Goal: Task Accomplishment & Management: Manage account settings

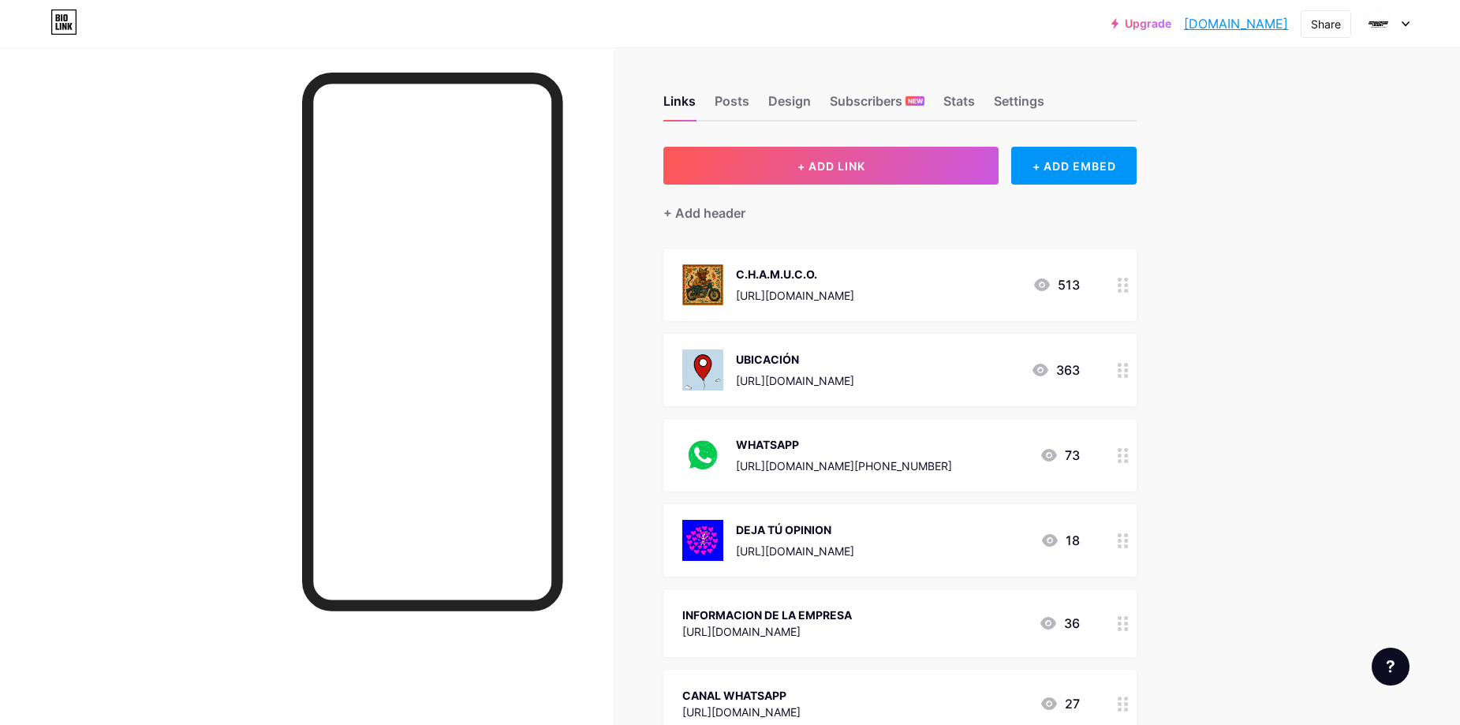
click at [1188, 335] on div "Links Posts Design Subscribers NEW Stats Settings + ADD LINK + ADD EMBED + Add …" at bounding box center [601, 555] width 1203 height 1016
click at [1401, 472] on div "Upgrade motoaventurabaj... [DOMAIN_NAME] Share Switch accounts REFACCIONES Y TA…" at bounding box center [730, 531] width 1460 height 1063
